Goal: Find specific page/section: Find specific page/section

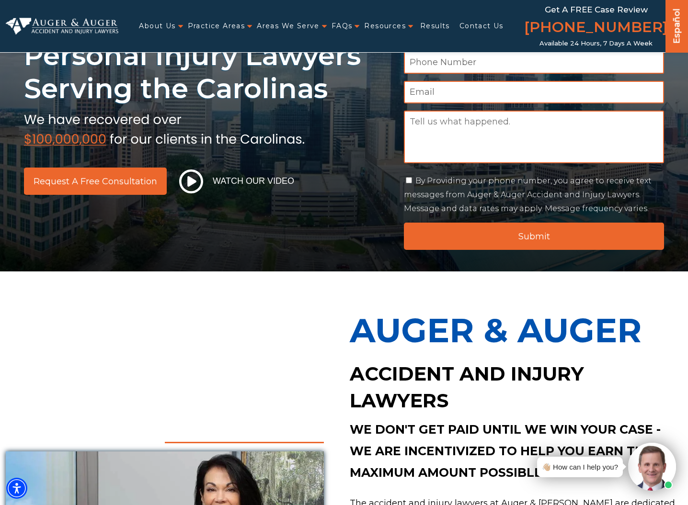
scroll to position [71, 0]
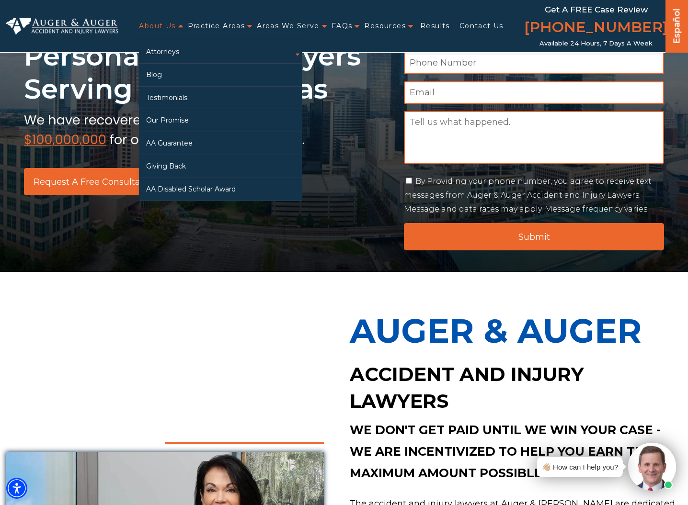
click at [169, 29] on link "About Us" at bounding box center [157, 26] width 36 height 20
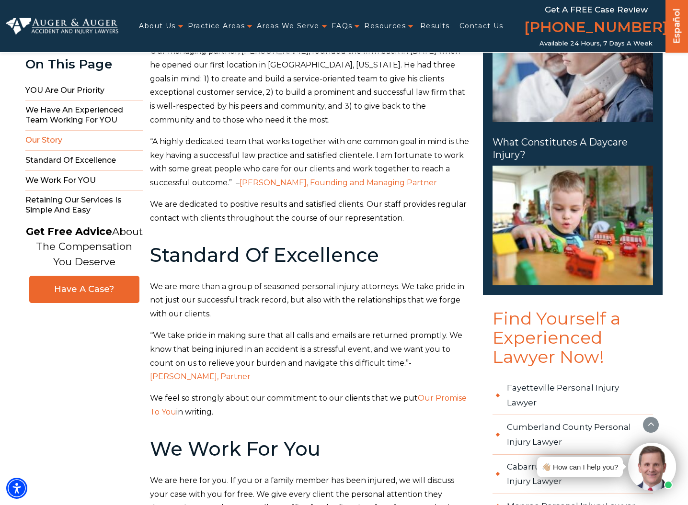
scroll to position [708, 0]
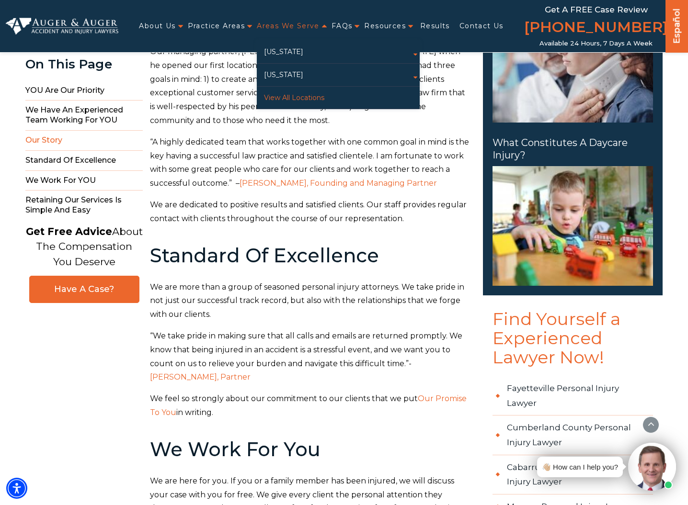
click at [284, 97] on link "View All Locations" at bounding box center [338, 98] width 163 height 23
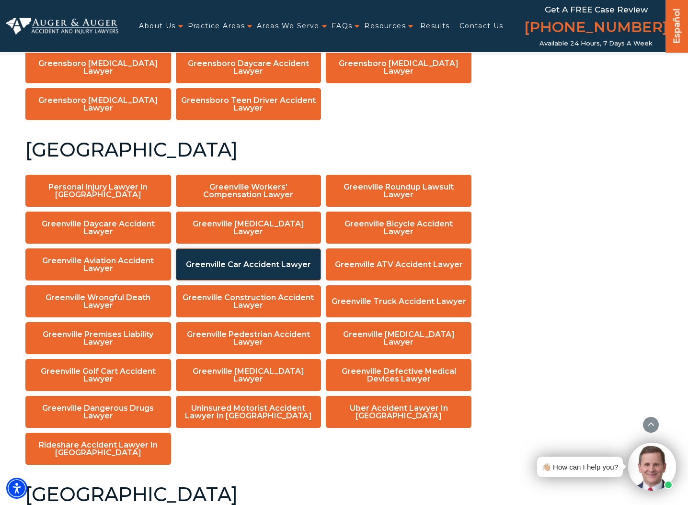
scroll to position [3693, 0]
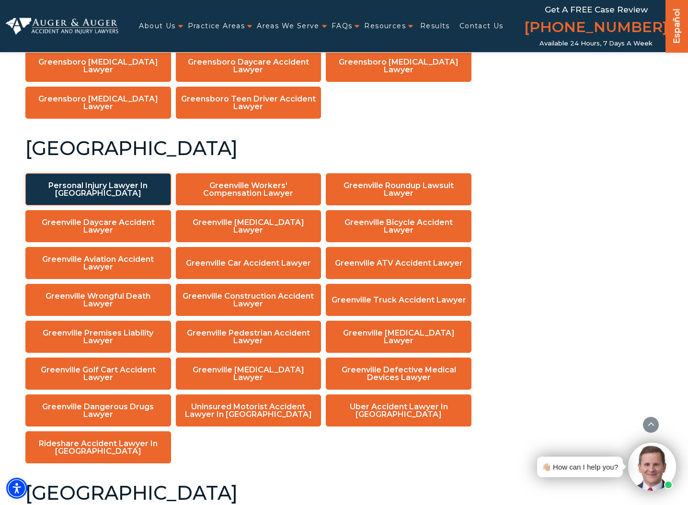
click at [128, 181] on link "Personal Injury Lawyer in Greenville" at bounding box center [98, 189] width 146 height 32
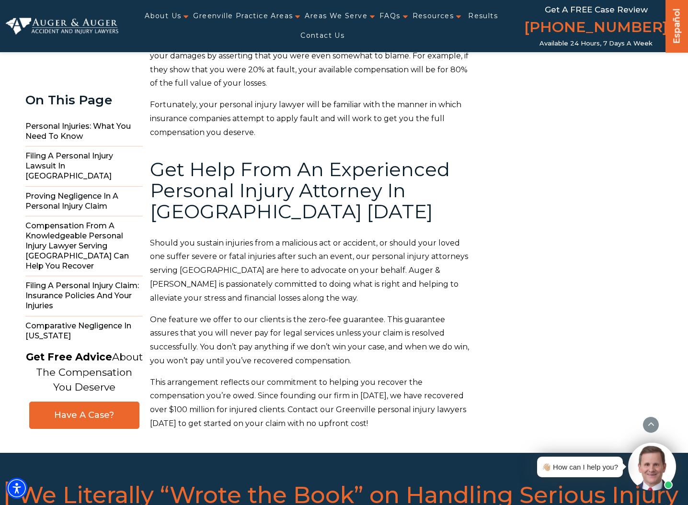
scroll to position [6201, 0]
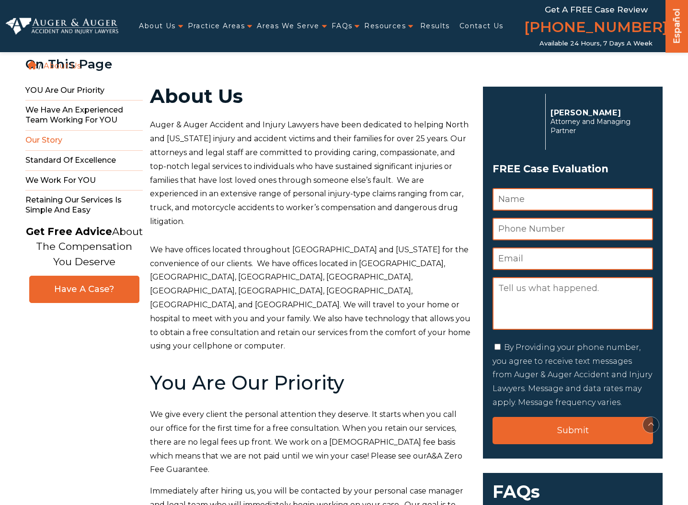
scroll to position [708, 0]
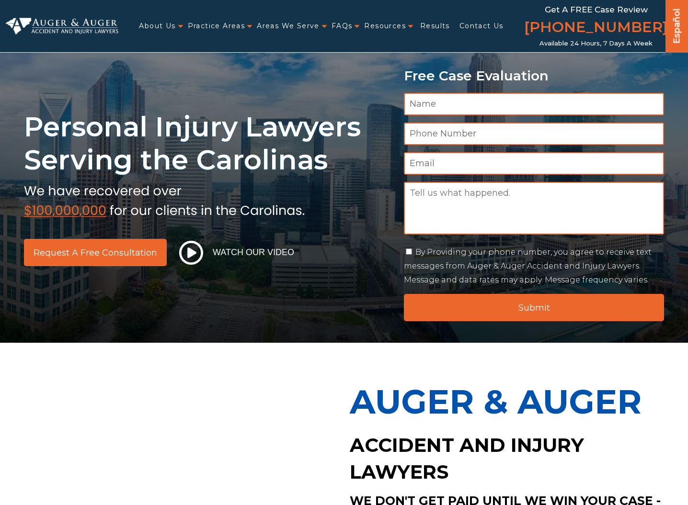
scroll to position [71, 0]
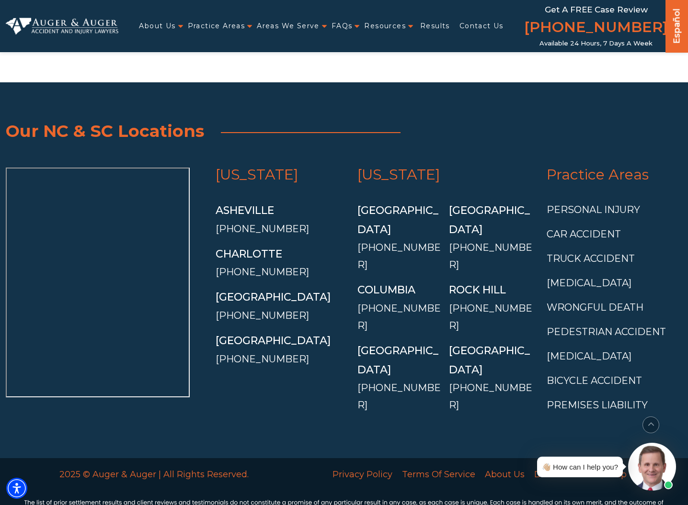
scroll to position [1614, 0]
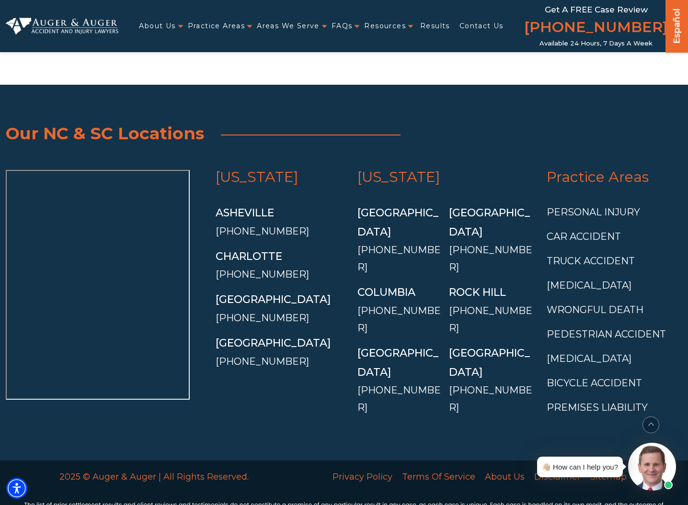
click at [312, 404] on div "North Carolina Asheville (828) 528-7872 Charlotte (704) 308-3236 Greensboro (33…" at bounding box center [280, 298] width 142 height 257
click at [158, 141] on span "Our NC & SC Locations" at bounding box center [344, 133] width 676 height 30
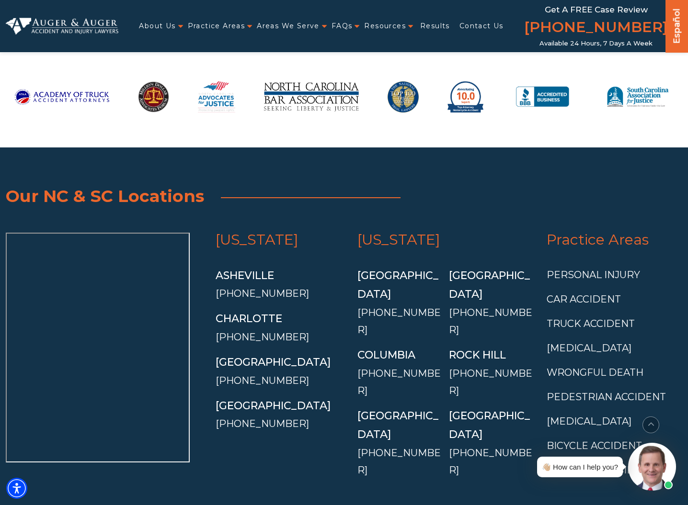
scroll to position [1503, 0]
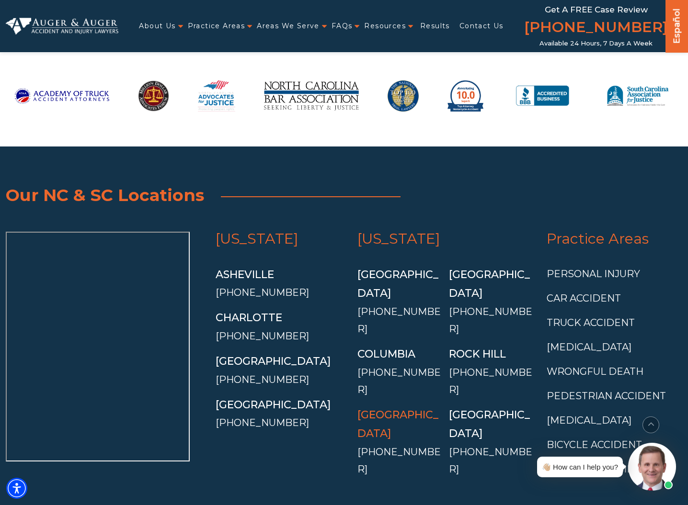
click at [398, 408] on link "[GEOGRAPHIC_DATA]" at bounding box center [397, 424] width 81 height 32
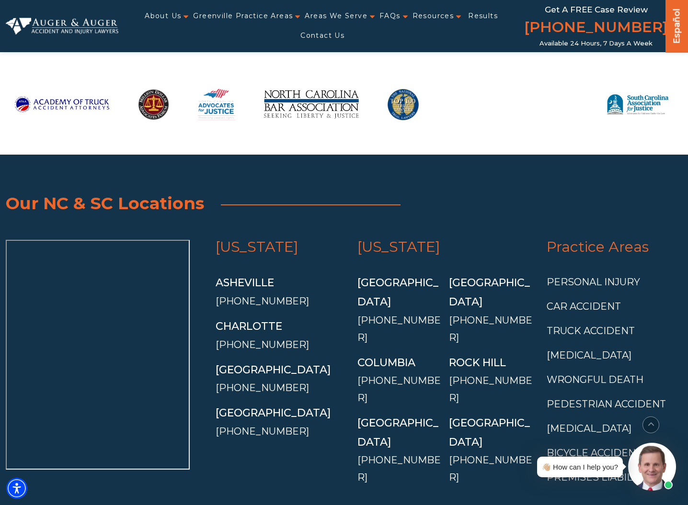
scroll to position [7225, 0]
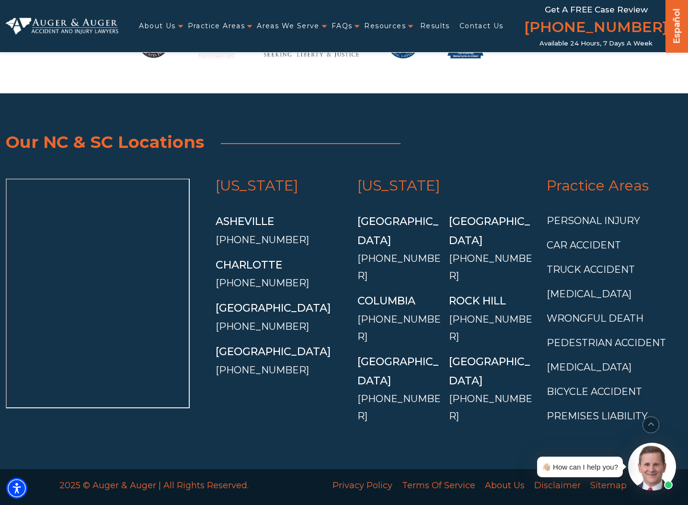
scroll to position [5118, 0]
